Goal: Complete application form: Complete application form

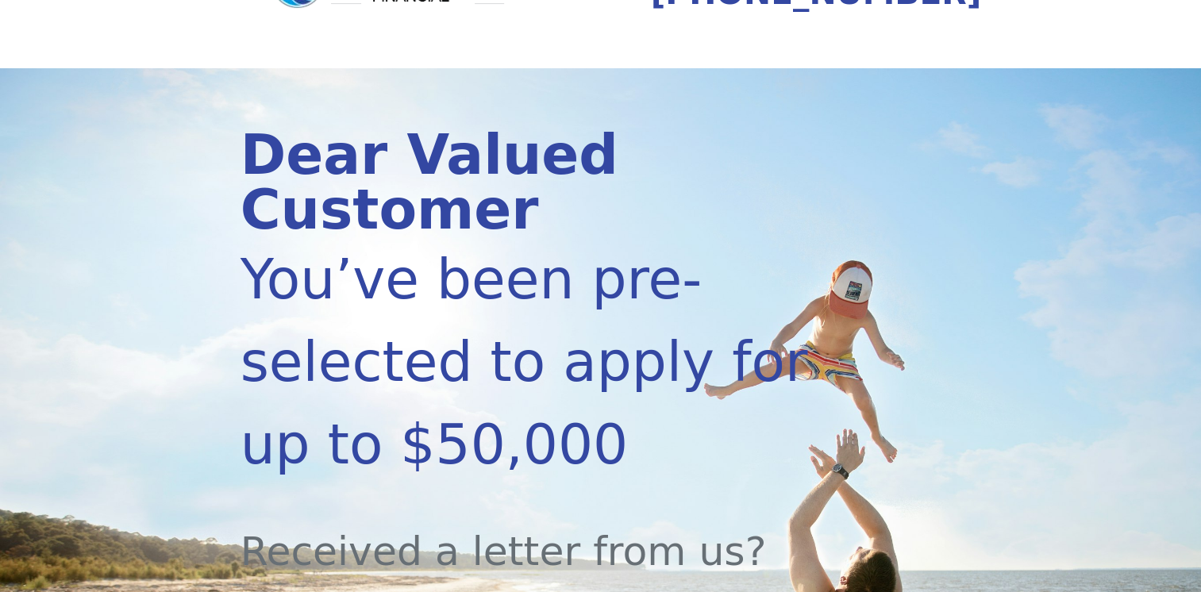
scroll to position [397, 0]
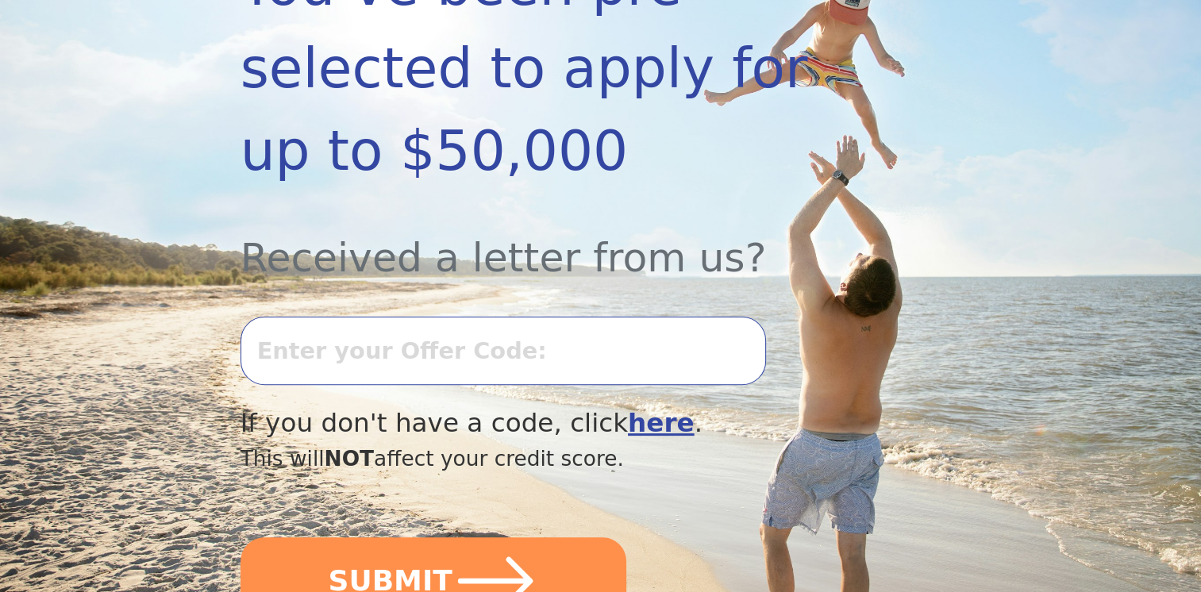
click at [356, 317] on input "text" at bounding box center [502, 351] width 525 height 68
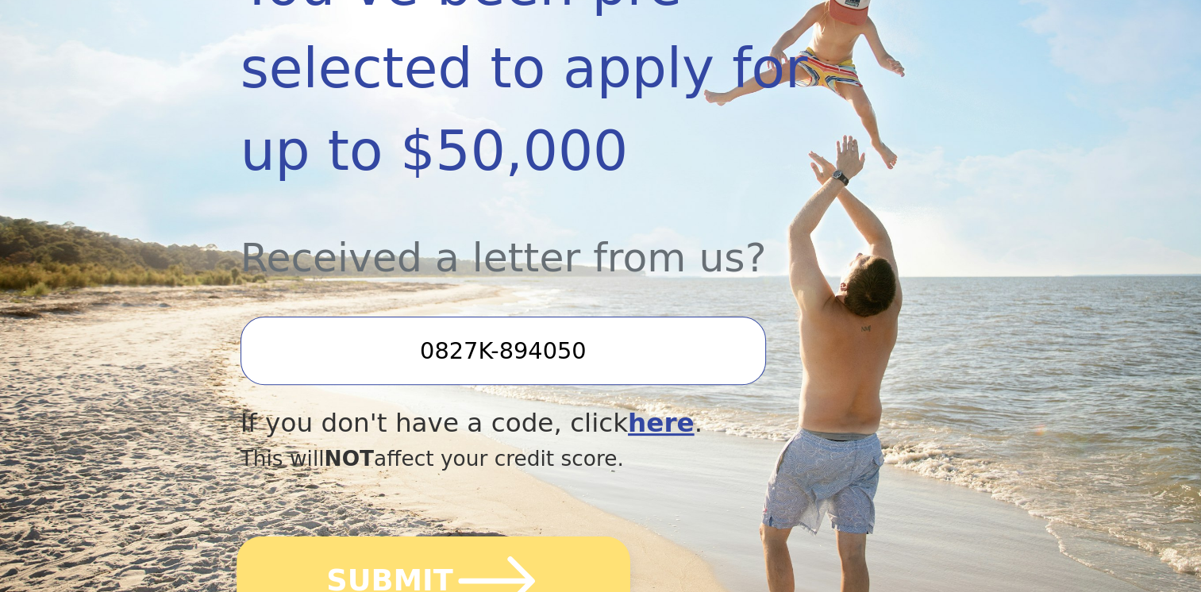
type input "0827K-894050"
click at [322, 537] on button "SUBMIT" at bounding box center [434, 581] width 394 height 89
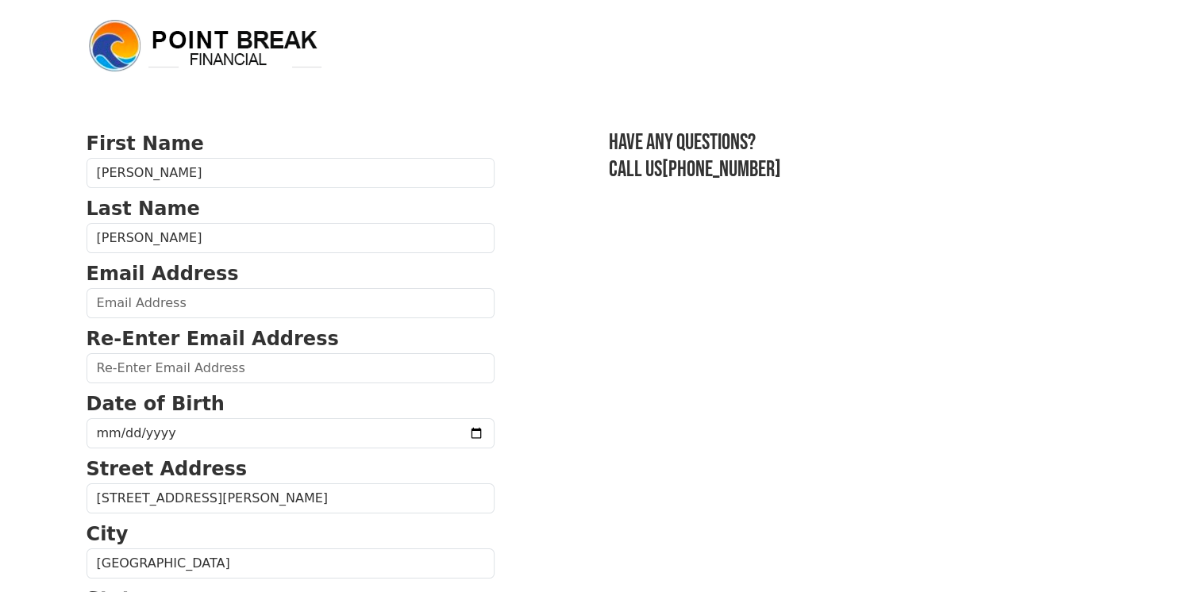
scroll to position [79, 0]
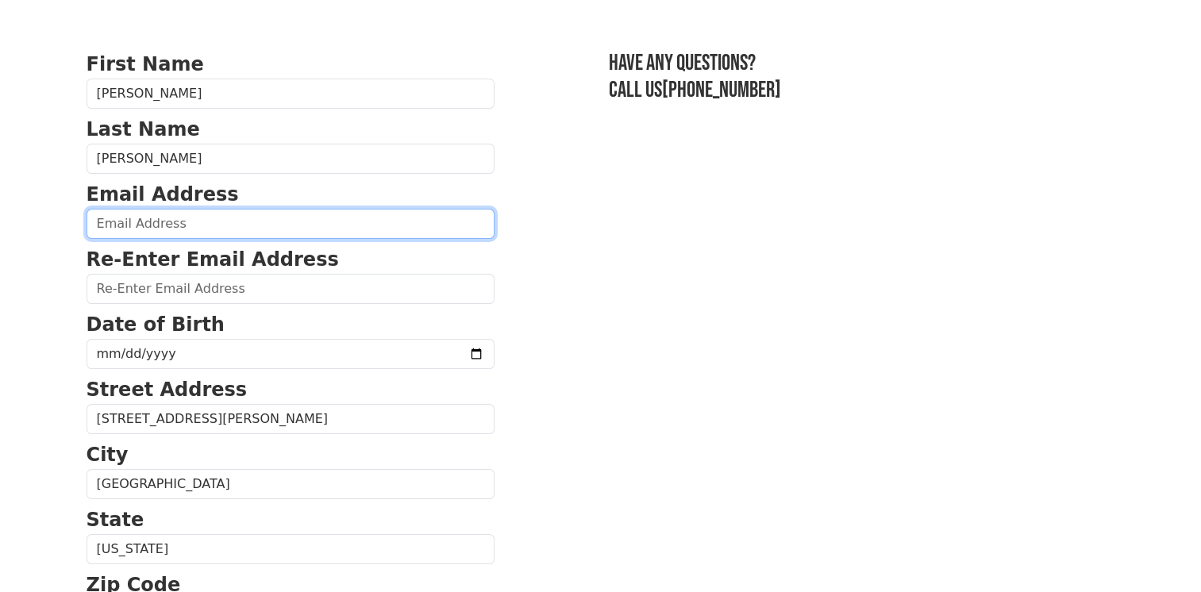
click at [143, 233] on input "email" at bounding box center [291, 224] width 408 height 30
type input "JERRY.CORPUZ8@GMAIL.COM"
drag, startPoint x: 267, startPoint y: 219, endPoint x: 38, endPoint y: 225, distance: 228.6
click at [38, 225] on body "First Name Jerry Last Name Corpuz Email Address JERRY.CORPUZ8@GMAIL.COM Re-Ente…" at bounding box center [600, 217] width 1201 height 592
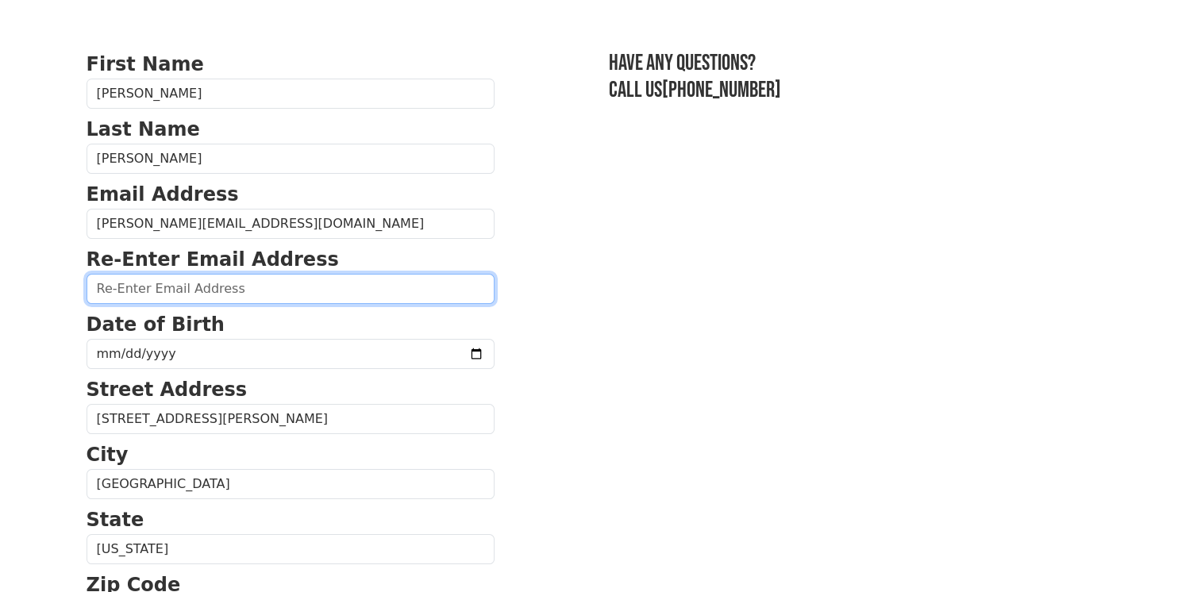
click at [130, 289] on input "email" at bounding box center [291, 289] width 408 height 30
paste input "JERRY.CORPUZ8@GMAIL.COM"
type input "JERRY.CORPUZ8@GMAIL.COM"
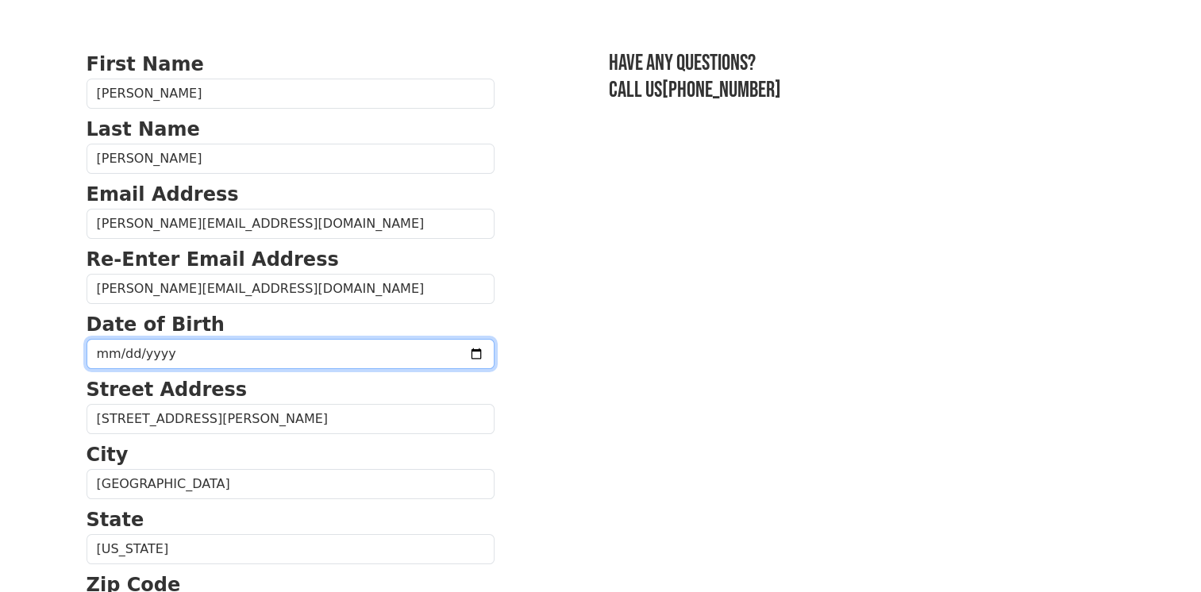
click at [170, 351] on input "date" at bounding box center [291, 354] width 408 height 30
type input "1973-01-03"
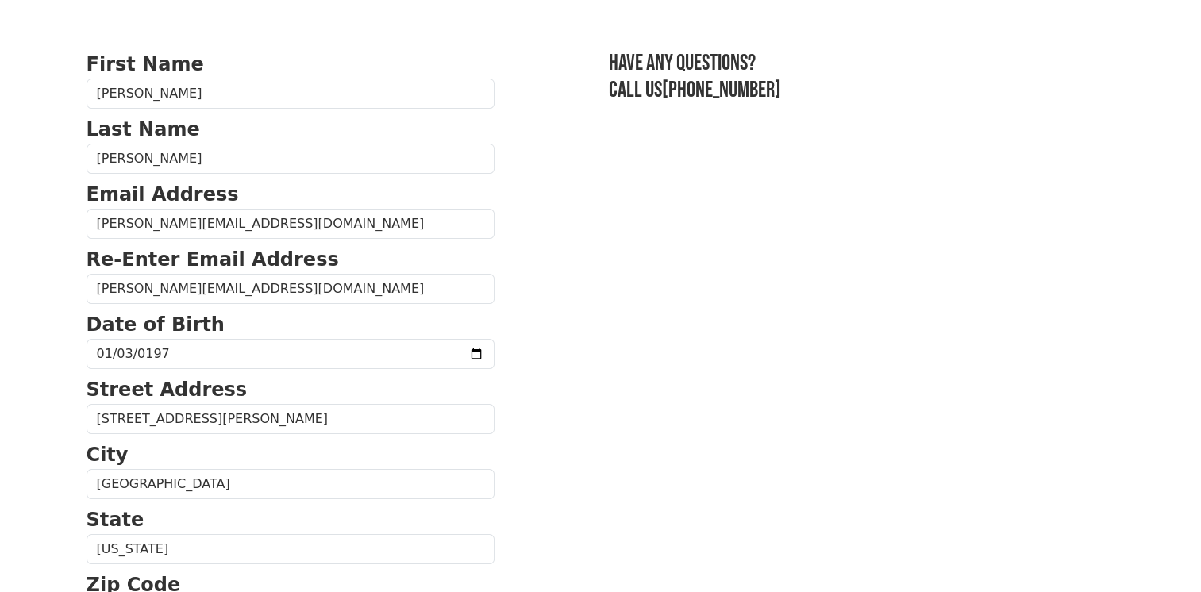
click at [0, 377] on html "First Name Jerry Last Name Corpuz Email Address JERRY.CORPUZ8@GMAIL.COM Re-Ente…" at bounding box center [600, 217] width 1201 height 592
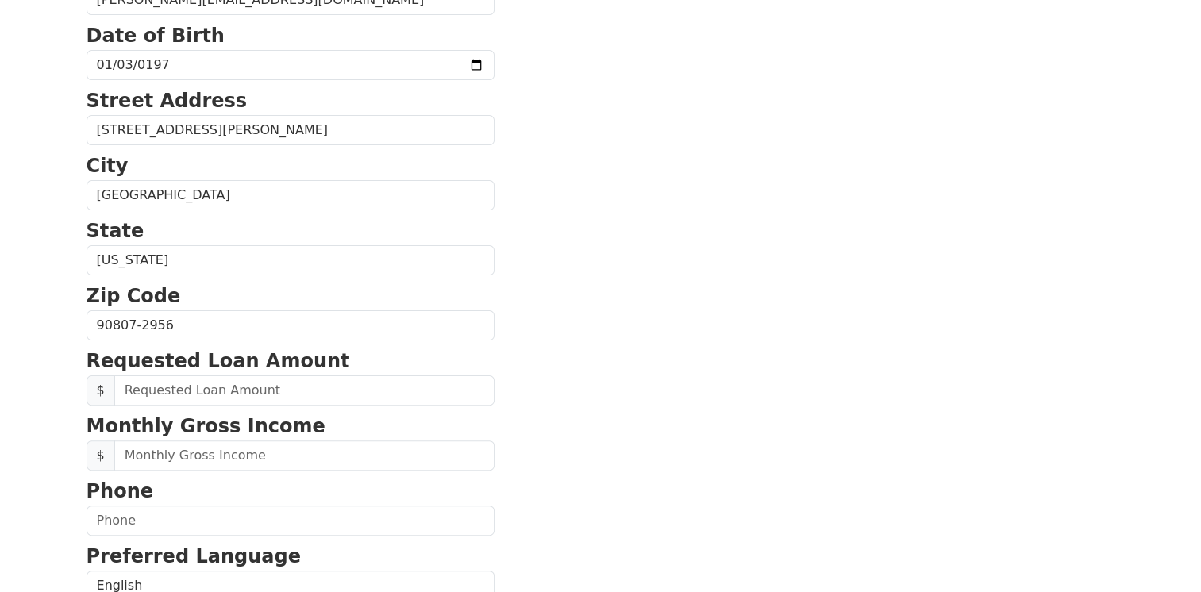
scroll to position [397, 0]
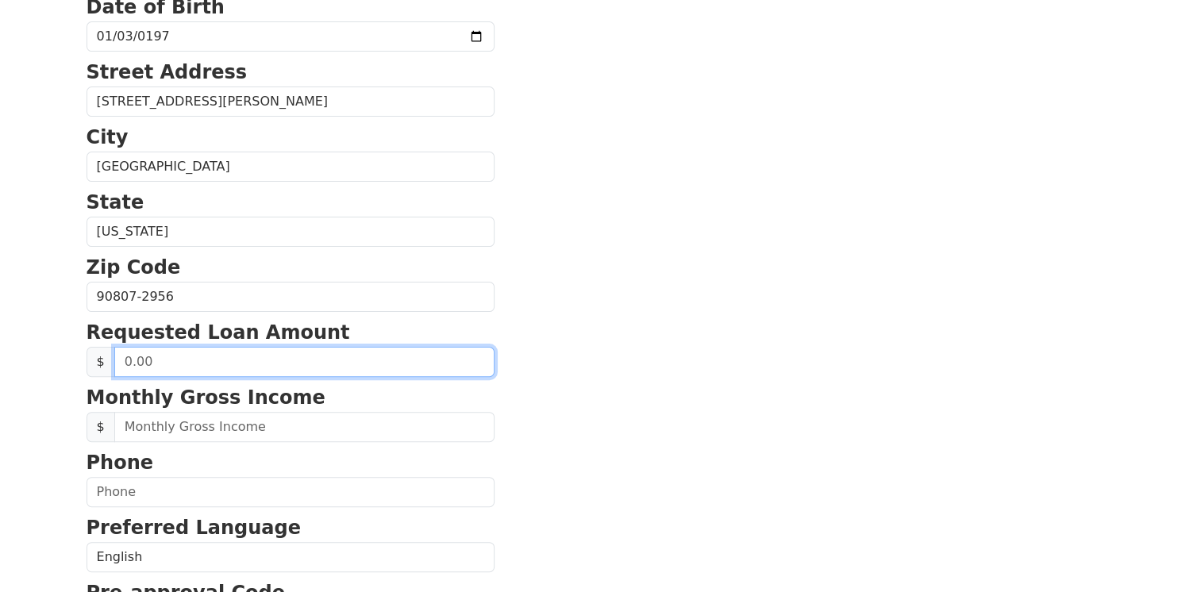
click at [175, 357] on input "text" at bounding box center [304, 362] width 380 height 30
type input "16,000.00"
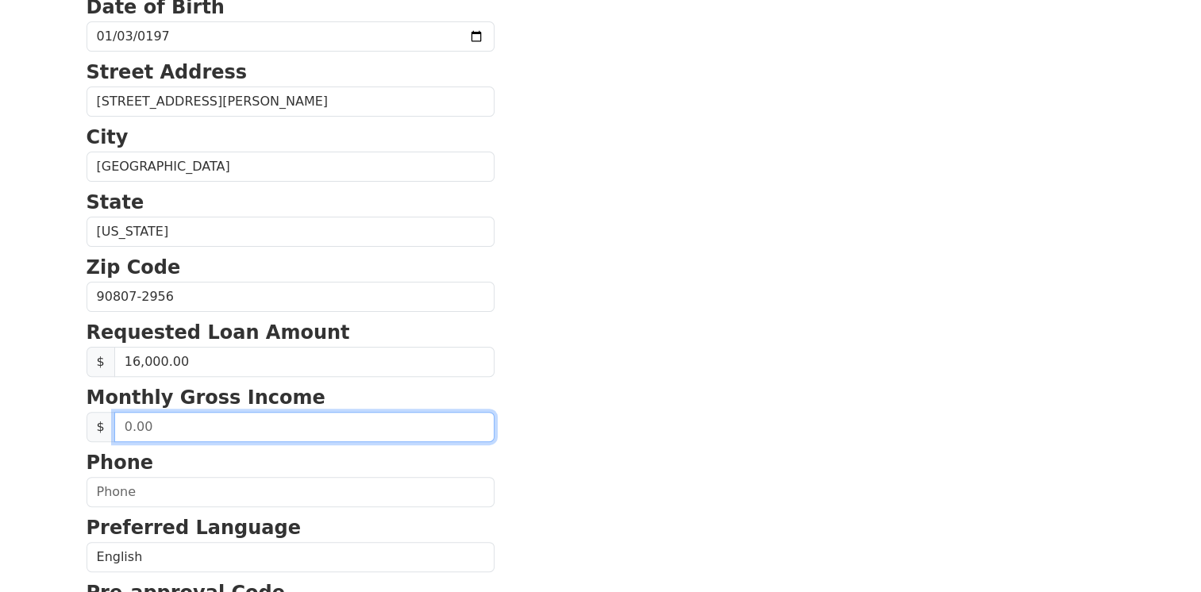
click at [215, 427] on input "text" at bounding box center [304, 427] width 380 height 30
click at [126, 424] on input "5,200.00" at bounding box center [304, 427] width 380 height 30
type input "4,200.00"
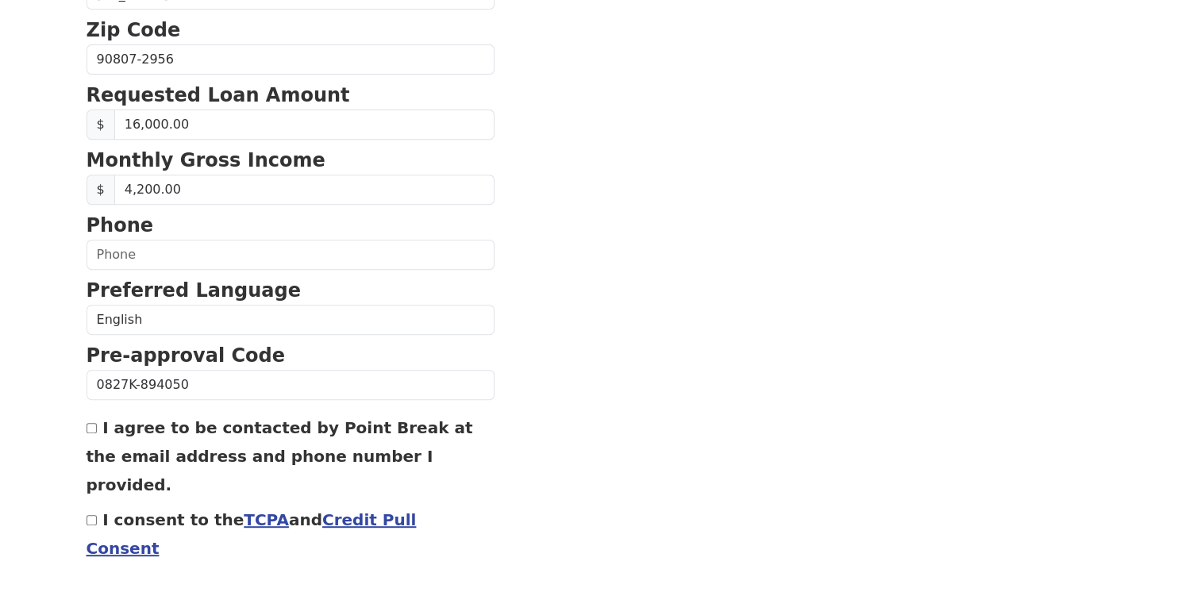
scroll to position [635, 0]
click at [90, 514] on input "I consent to the TCPA and Credit Pull Consent" at bounding box center [92, 519] width 10 height 10
checkbox input "true"
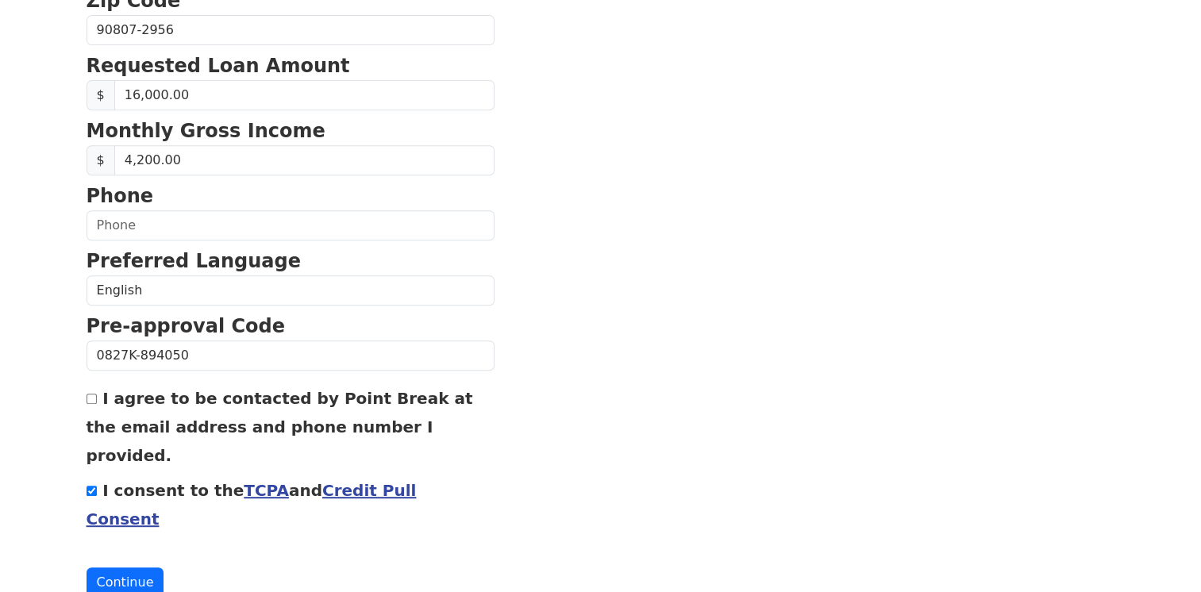
scroll to position [666, 0]
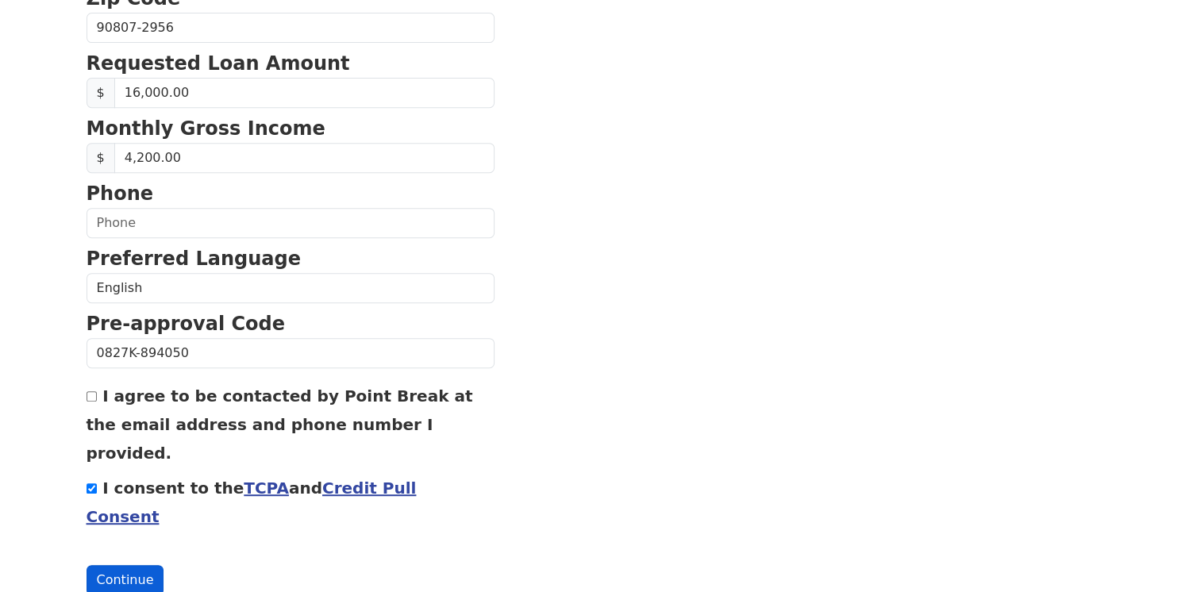
click at [104, 565] on button "Continue" at bounding box center [126, 580] width 78 height 30
